Goal: Task Accomplishment & Management: Complete application form

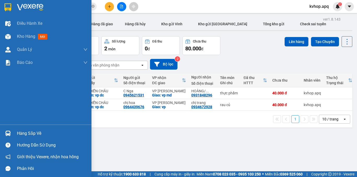
click at [24, 131] on div "Hàng sắp về" at bounding box center [52, 134] width 70 height 8
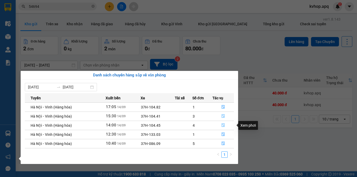
drag, startPoint x: 223, startPoint y: 125, endPoint x: 223, endPoint y: 118, distance: 7.3
click at [226, 121] on tbody "[GEOGRAPHIC_DATA] - Vinh (Hàng hóa) 17:05 [DATE] 37H-104.82 1 [GEOGRAPHIC_DATA]…" at bounding box center [129, 126] width 209 height 46
click at [221, 116] on icon "file-done" at bounding box center [223, 116] width 4 height 4
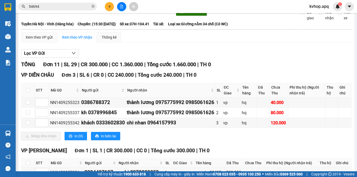
scroll to position [52, 0]
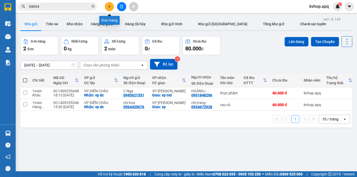
click at [109, 8] on icon "plus" at bounding box center [110, 7] width 4 height 4
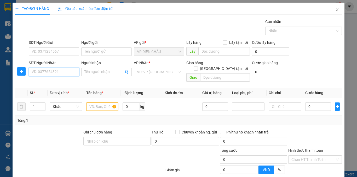
click at [56, 72] on input "SĐT Người Nhận" at bounding box center [54, 72] width 50 height 8
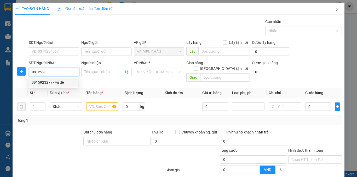
click at [44, 81] on div "0915923277 - vũ đề" at bounding box center [54, 83] width 44 height 6
type input "0915923277"
type input "vũ đề"
checkbox input "true"
type input "vp"
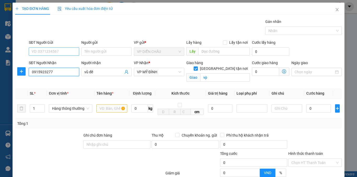
type input "0915923277"
click at [51, 51] on input "SĐT Người Gửi" at bounding box center [54, 52] width 50 height 8
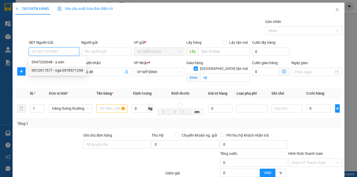
click at [60, 68] on div "0912917577 - ngà 0978571298" at bounding box center [57, 71] width 51 height 6
type input "0912917577"
type input "ngà 0978571298"
checkbox input "true"
type input "vp"
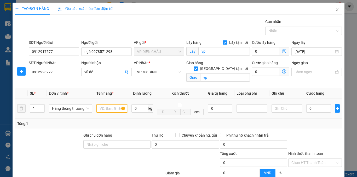
click at [109, 109] on input "text" at bounding box center [111, 108] width 31 height 8
click at [114, 107] on input "ẫu ăng ···" at bounding box center [111, 108] width 31 height 8
type input "ẫ"
type input "mẫu răng"
click at [306, 108] on input "0" at bounding box center [318, 108] width 25 height 8
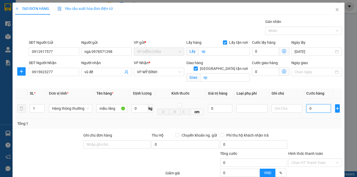
type input "3"
type input "30"
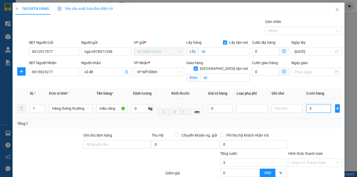
type input "30"
type input "300"
type input "3.000"
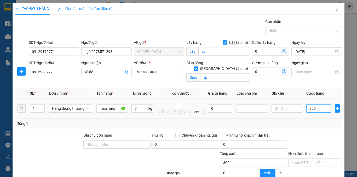
type input "3.000"
type input "30.000"
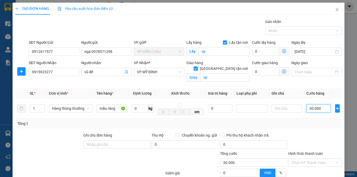
scroll to position [52, 0]
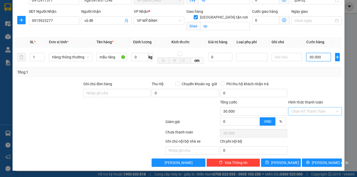
type input "30.000"
click at [296, 112] on input "Hình thức thanh toán" at bounding box center [313, 112] width 44 height 8
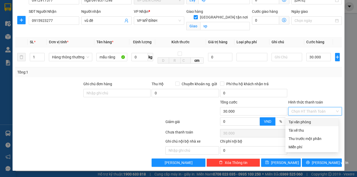
drag, startPoint x: 295, startPoint y: 120, endPoint x: 299, endPoint y: 127, distance: 8.1
click at [294, 121] on div "Tại văn phòng" at bounding box center [311, 122] width 47 height 6
type input "0"
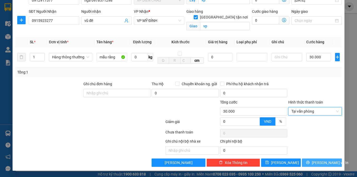
click at [328, 160] on button "[PERSON_NAME] và In" at bounding box center [322, 163] width 40 height 8
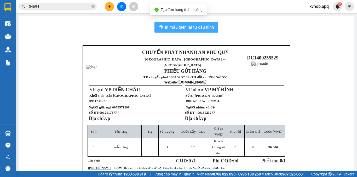
click at [201, 30] on span "In mẫu biên lai tự cấu hình" at bounding box center [189, 27] width 49 height 7
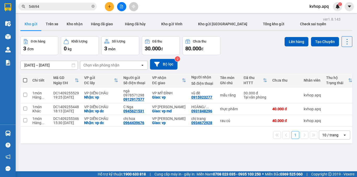
drag, startPoint x: 231, startPoint y: 60, endPoint x: 223, endPoint y: 58, distance: 7.9
click at [231, 60] on div "[DATE] – [DATE] Press the down arrow key to interact with the calendar and sele…" at bounding box center [186, 64] width 332 height 11
click at [108, 8] on icon "plus" at bounding box center [110, 7] width 4 height 4
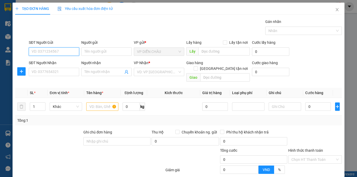
drag, startPoint x: 43, startPoint y: 48, endPoint x: 40, endPoint y: 64, distance: 16.0
click at [40, 64] on form "SĐT Người Gửi VD: 0371234567 Người gửi Tên người gửi VP gửi * VP DIỄN CHÂU Lấy …" at bounding box center [178, 62] width 326 height 44
type input "0365416422"
click at [35, 60] on div "0365416422 - a sỹ" at bounding box center [54, 62] width 44 height 6
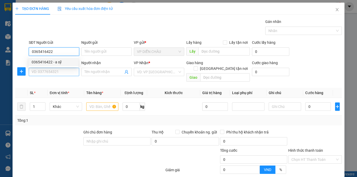
type input "a sỹ"
checkbox input "true"
type input "VP DienChau"
type input "0365416422"
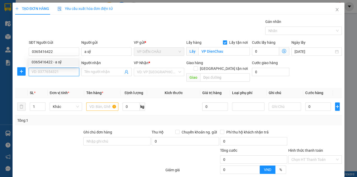
click at [38, 68] on input "SĐT Người Nhận" at bounding box center [54, 72] width 50 height 8
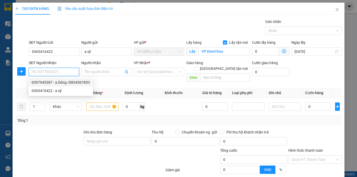
click at [51, 72] on input "SĐT Người Nhận" at bounding box center [54, 72] width 50 height 8
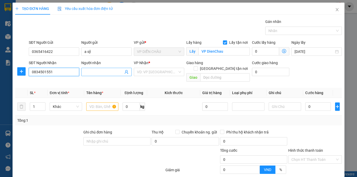
type input "0834501551"
click at [84, 72] on input "Người nhận" at bounding box center [103, 72] width 39 height 6
type input "dũng hạnh"
click at [220, 66] on div "Giao hàng [GEOGRAPHIC_DATA] tận nơi" at bounding box center [217, 67] width 63 height 14
click at [197, 67] on input "[GEOGRAPHIC_DATA] tận nơi" at bounding box center [195, 69] width 4 height 4
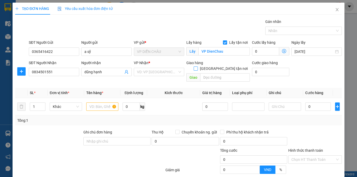
checkbox input "true"
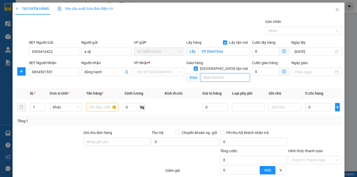
click at [214, 73] on input "text" at bounding box center [225, 77] width 50 height 8
type input "khu tập thể thuốc thú y , [PERSON_NAME] , [GEOGRAPHIC_DATA] , [GEOGRAPHIC_DATA]"
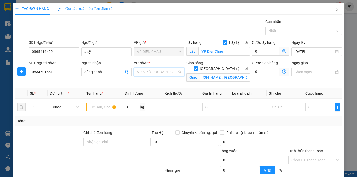
drag, startPoint x: 164, startPoint y: 72, endPoint x: 160, endPoint y: 81, distance: 10.6
click at [163, 72] on input "search" at bounding box center [157, 72] width 40 height 8
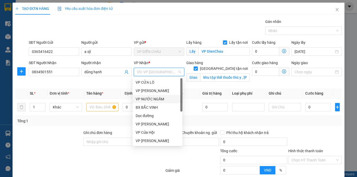
scroll to position [52, 0]
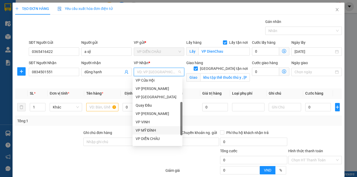
click at [153, 129] on div "VP MỸ ĐÌNH" at bounding box center [158, 131] width 44 height 6
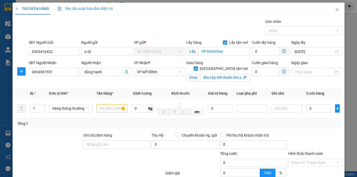
click at [282, 70] on icon "dollar-circle" at bounding box center [284, 71] width 4 height 4
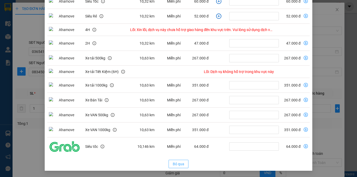
click at [175, 166] on span "Bỏ qua" at bounding box center [178, 164] width 11 height 6
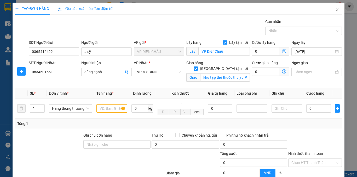
scroll to position [59, 0]
click at [161, 72] on span "VP MỸ ĐÌNH" at bounding box center [159, 72] width 44 height 8
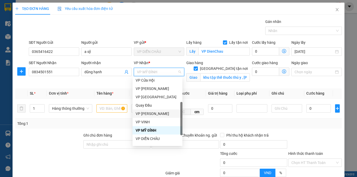
drag, startPoint x: 151, startPoint y: 113, endPoint x: 229, endPoint y: 88, distance: 82.1
click at [152, 113] on div "VP [PERSON_NAME]" at bounding box center [158, 114] width 44 height 6
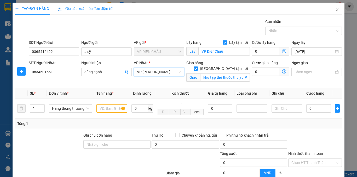
click at [282, 70] on icon "dollar-circle" at bounding box center [284, 71] width 4 height 4
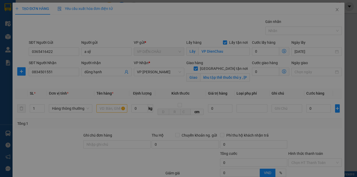
scroll to position [0, 0]
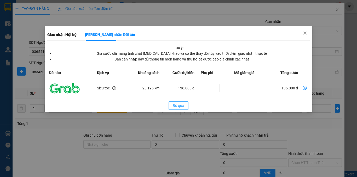
click at [181, 108] on span "Bỏ qua" at bounding box center [178, 106] width 11 height 6
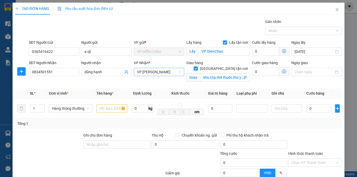
click at [155, 72] on span "VP [PERSON_NAME]" at bounding box center [159, 72] width 44 height 8
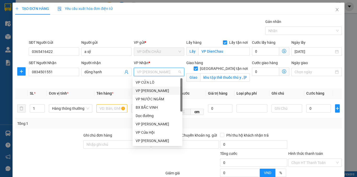
click at [147, 92] on div "VP [PERSON_NAME]" at bounding box center [158, 91] width 44 height 6
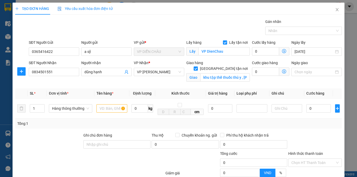
click at [282, 72] on icon "dollar-circle" at bounding box center [284, 71] width 4 height 4
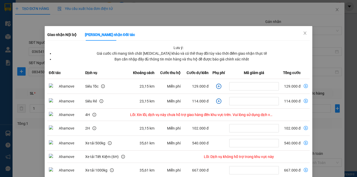
scroll to position [85, 0]
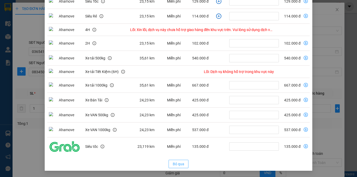
click at [179, 165] on span "Bỏ qua" at bounding box center [178, 164] width 11 height 6
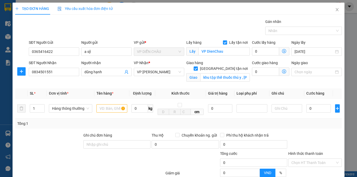
scroll to position [59, 0]
click at [158, 76] on span "VP [PERSON_NAME]" at bounding box center [159, 72] width 44 height 8
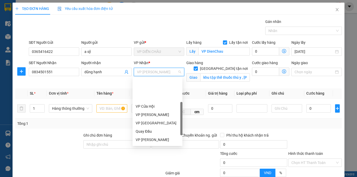
scroll to position [52, 0]
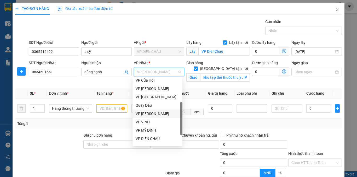
drag, startPoint x: 152, startPoint y: 114, endPoint x: 256, endPoint y: 100, distance: 105.6
click at [152, 114] on div "VP [PERSON_NAME]" at bounding box center [158, 114] width 44 height 6
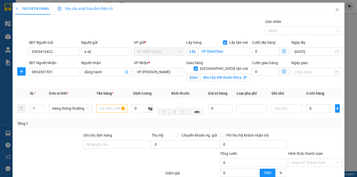
click at [282, 70] on span "Giao nhận Nội bộ Giao nhận Đối tác Lưu ý: Giá cước chỉ mang tính chất [MEDICAL_…" at bounding box center [284, 72] width 10 height 8
click at [275, 73] on input "0" at bounding box center [265, 72] width 27 height 8
click at [282, 73] on icon "dollar-circle" at bounding box center [284, 71] width 4 height 4
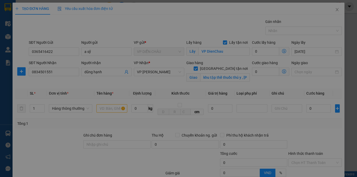
scroll to position [0, 0]
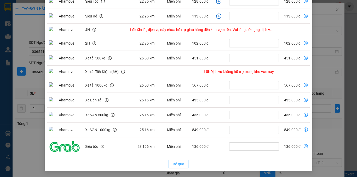
drag, startPoint x: 169, startPoint y: 165, endPoint x: 169, endPoint y: 161, distance: 4.7
click at [169, 162] on button "Bỏ qua" at bounding box center [178, 164] width 20 height 8
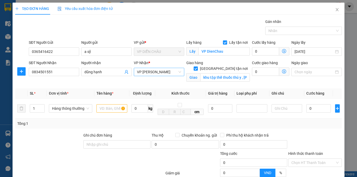
click at [144, 74] on span "VP [PERSON_NAME]" at bounding box center [159, 72] width 44 height 8
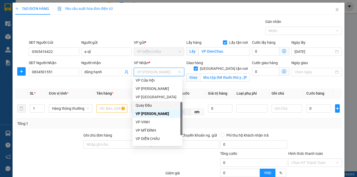
scroll to position [75, 0]
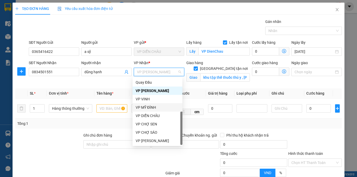
click at [152, 109] on div "VP MỸ ĐÌNH" at bounding box center [158, 108] width 44 height 6
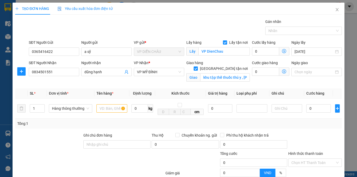
click at [282, 72] on icon "dollar-circle" at bounding box center [284, 71] width 4 height 4
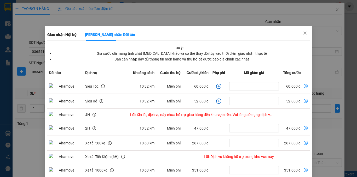
scroll to position [78, 0]
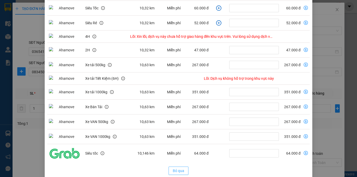
click at [177, 168] on button "Bỏ qua" at bounding box center [178, 171] width 20 height 8
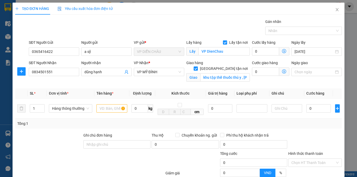
scroll to position [59, 0]
type input "2"
click at [41, 107] on icon "up" at bounding box center [42, 108] width 2 height 2
click at [103, 107] on input "text" at bounding box center [111, 108] width 31 height 8
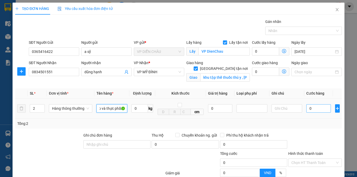
type input "gạo và thực phẩm"
click at [306, 107] on input "0" at bounding box center [318, 108] width 25 height 8
type input "1"
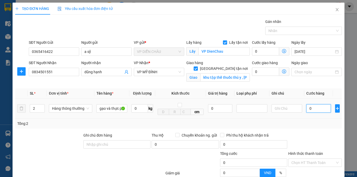
type input "1"
type input "14"
type input "140"
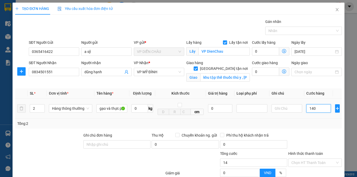
type input "140"
type input "1.400"
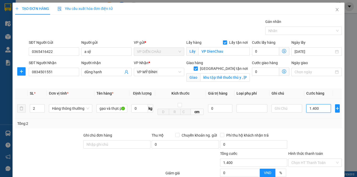
type input "14.000"
type input "140.000"
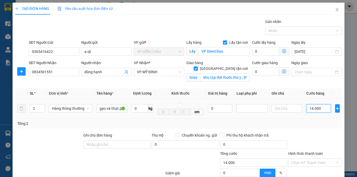
type input "140.000"
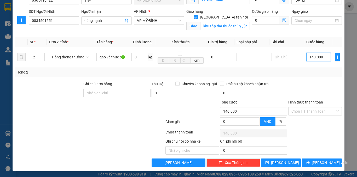
type input "140.000"
click at [350, 158] on div "TẠO ĐƠN HÀNG Yêu cầu xuất hóa đơn điện tử Transit Pickup Surcharge Ids Transit …" at bounding box center [178, 88] width 357 height 177
click at [315, 115] on input "Hình thức thanh toán" at bounding box center [313, 112] width 44 height 8
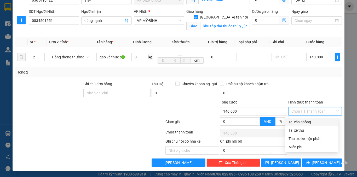
drag, startPoint x: 301, startPoint y: 123, endPoint x: 301, endPoint y: 126, distance: 3.1
click at [301, 123] on div "Tại văn phòng" at bounding box center [311, 122] width 47 height 6
type input "0"
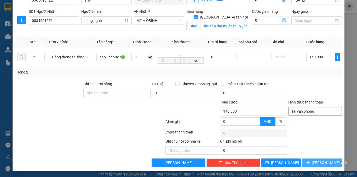
click at [319, 163] on span "[PERSON_NAME] và In" at bounding box center [329, 163] width 37 height 6
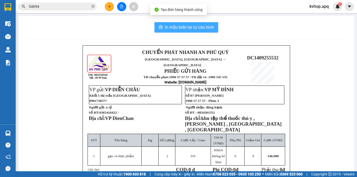
click at [184, 29] on span "In mẫu biên lai tự cấu hình" at bounding box center [189, 27] width 49 height 7
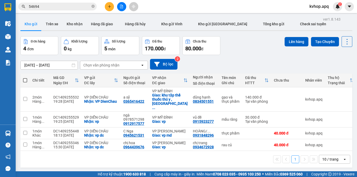
click at [258, 49] on div "Đơn hàng 4 đơn Khối lượng 0 kg Số lượng 5 món Đã thu 170.000 đ Chưa thu 80.000 …" at bounding box center [186, 45] width 332 height 19
click at [62, 6] on input "54694" at bounding box center [60, 7] width 62 height 6
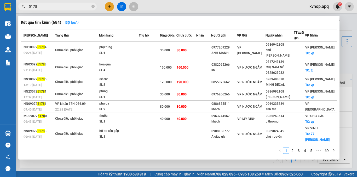
click at [29, 7] on input "5178" at bounding box center [60, 7] width 62 height 6
type input "25178"
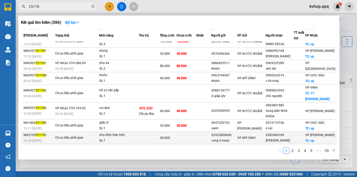
scroll to position [28, 0]
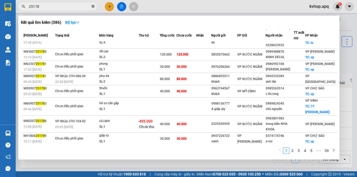
click at [93, 7] on icon "close-circle" at bounding box center [92, 6] width 3 height 3
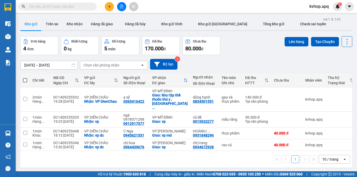
click at [57, 5] on input "text" at bounding box center [60, 7] width 62 height 6
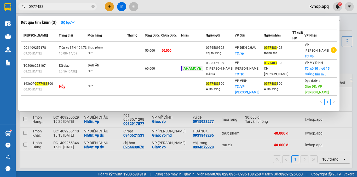
type input "0977483"
click at [121, 8] on div at bounding box center [178, 88] width 357 height 177
click at [92, 6] on icon "close-circle" at bounding box center [92, 6] width 3 height 3
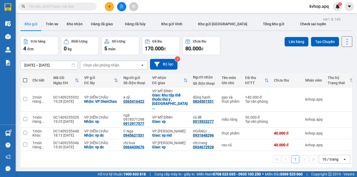
click at [127, 6] on div at bounding box center [121, 6] width 39 height 9
click at [122, 7] on icon "file-add" at bounding box center [122, 7] width 4 height 4
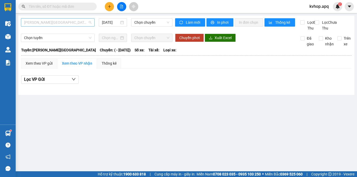
click at [62, 25] on span "[PERSON_NAME][GEOGRAPHIC_DATA]" at bounding box center [57, 23] width 67 height 8
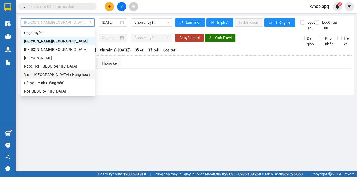
click at [52, 75] on div "Vinh - [GEOGRAPHIC_DATA] ( Hàng hóa )" at bounding box center [57, 75] width 67 height 6
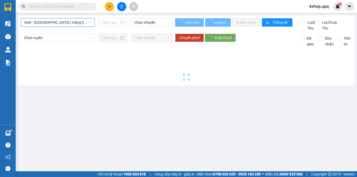
type input "[DATE]"
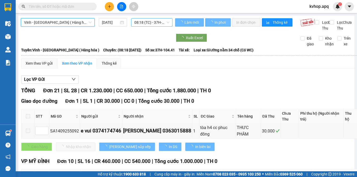
click at [143, 24] on span "08:18 (TC) - 37H-104.41" at bounding box center [151, 23] width 35 height 8
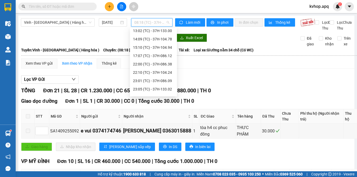
scroll to position [44, 0]
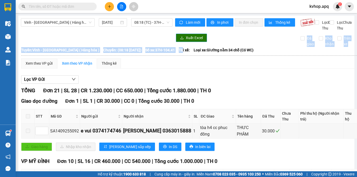
drag, startPoint x: 180, startPoint y: 56, endPoint x: 184, endPoint y: 42, distance: 14.6
click at [159, 22] on span "08:18 (TC) - 37H-104.41" at bounding box center [151, 23] width 35 height 8
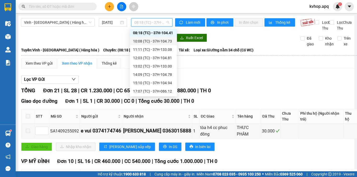
click at [166, 41] on div "10:08 (TC) - 37H-104.73" at bounding box center [153, 41] width 41 height 6
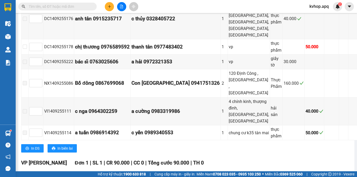
scroll to position [142, 0]
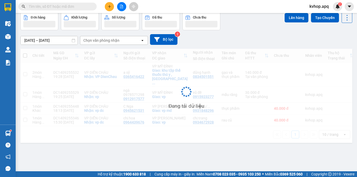
scroll to position [24, 0]
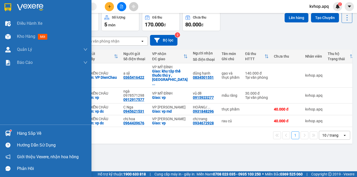
click at [24, 135] on div "Hàng sắp về" at bounding box center [52, 134] width 70 height 8
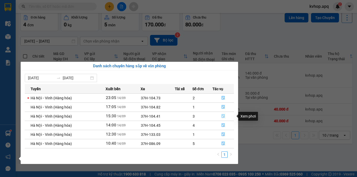
click at [222, 116] on icon "file-done" at bounding box center [223, 116] width 4 height 4
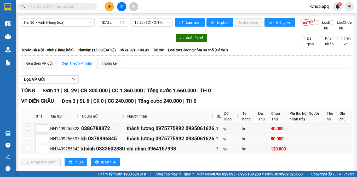
scroll to position [52, 0]
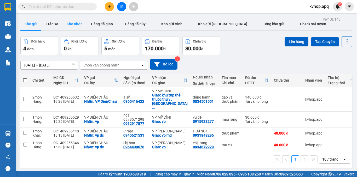
click at [72, 29] on button "Kho nhận" at bounding box center [74, 24] width 24 height 13
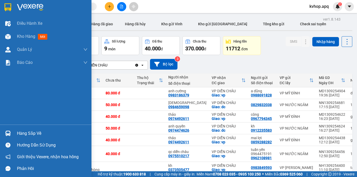
click at [24, 131] on div "Hàng sắp về" at bounding box center [52, 134] width 70 height 8
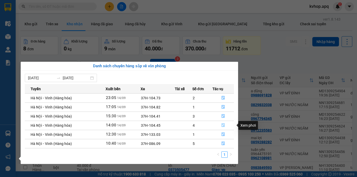
click at [222, 126] on icon "file-done" at bounding box center [223, 125] width 4 height 4
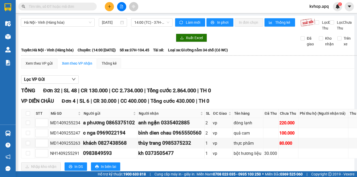
scroll to position [52, 0]
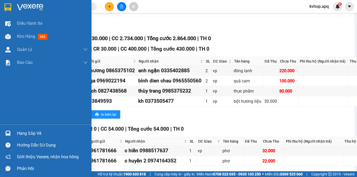
click at [20, 133] on div "Hàng sắp về" at bounding box center [52, 134] width 70 height 8
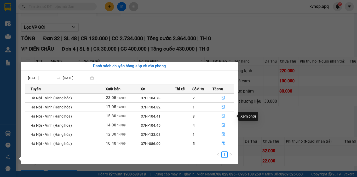
click at [222, 116] on icon "file-done" at bounding box center [223, 116] width 4 height 4
